Goal: Find specific page/section

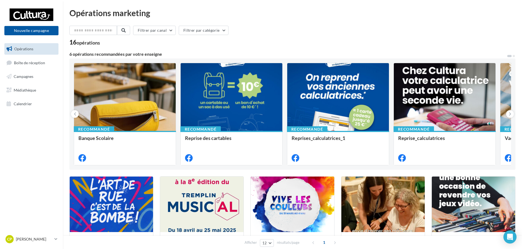
click at [22, 49] on span "Opérations" at bounding box center [23, 48] width 19 height 5
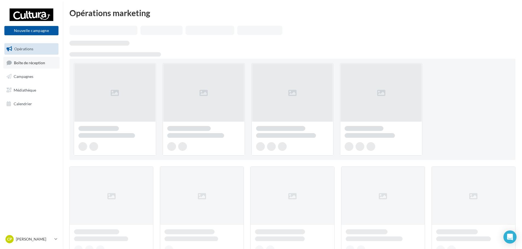
click at [41, 61] on span "Boîte de réception" at bounding box center [29, 62] width 31 height 5
